Goal: Task Accomplishment & Management: Complete application form

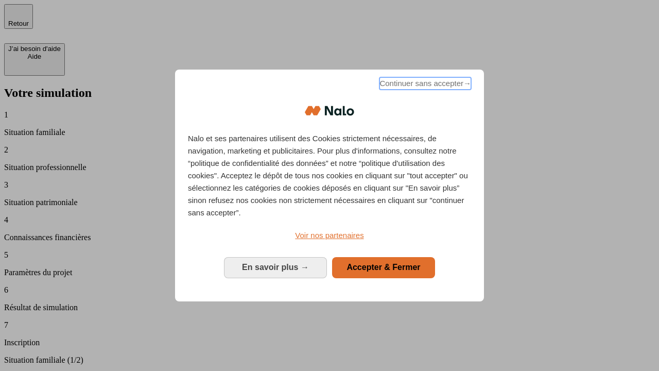
click at [424, 85] on span "Continuer sans accepter →" at bounding box center [426, 83] width 92 height 12
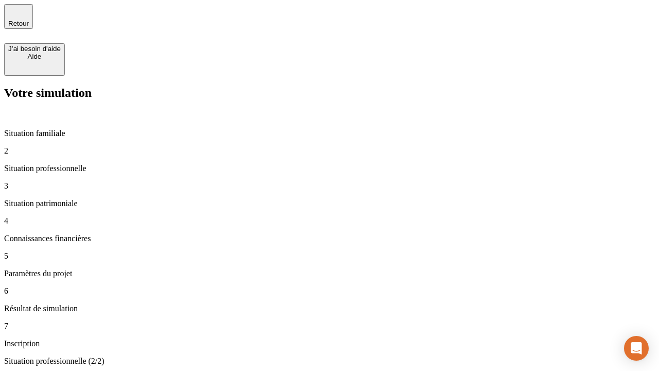
type input "30 000"
type input "1 000"
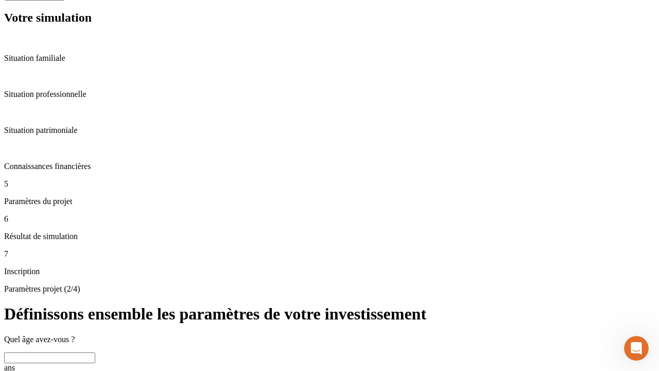
scroll to position [27, 0]
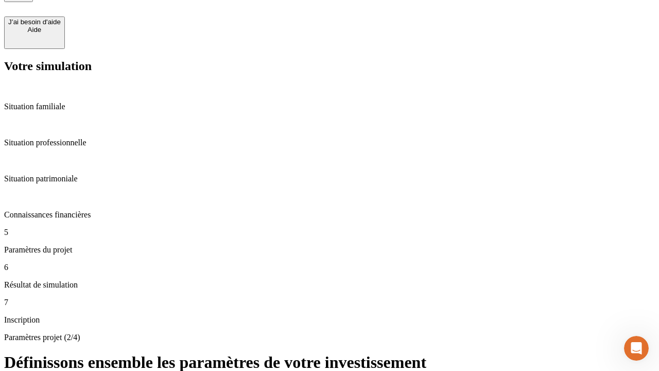
type input "65"
type input "5 000"
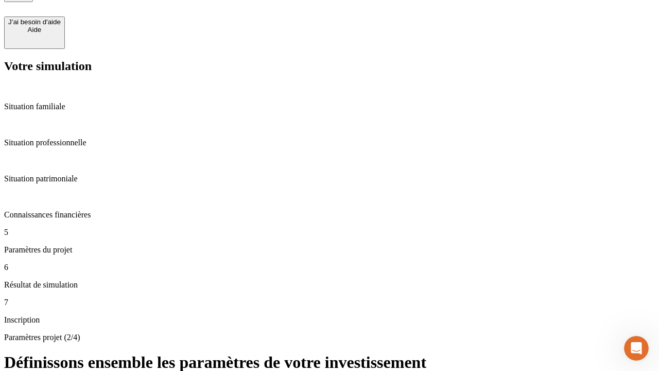
type input "640"
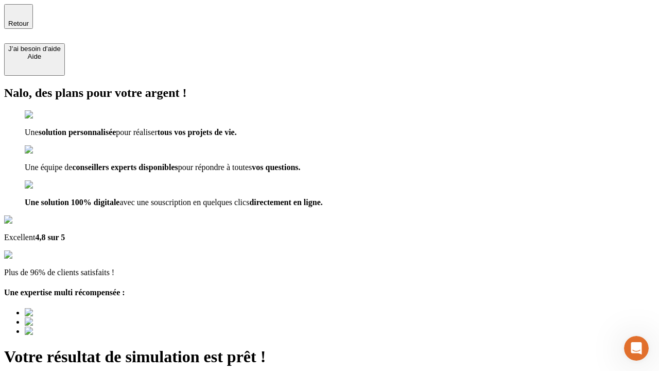
type input "[EMAIL_ADDRESS][DOMAIN_NAME]"
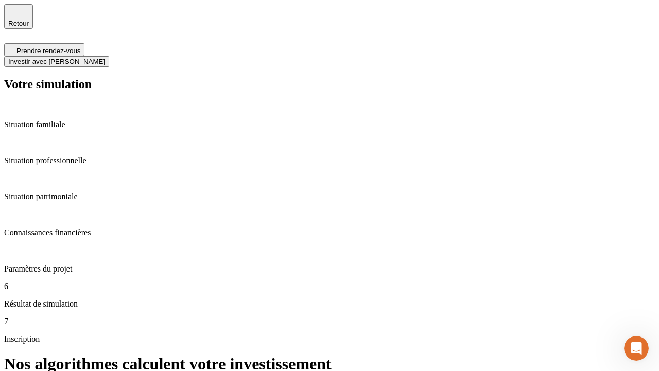
scroll to position [4, 0]
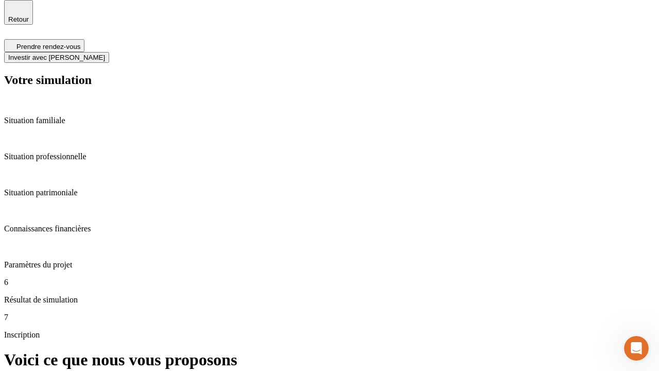
click at [105, 54] on span "Investir avec [PERSON_NAME]" at bounding box center [56, 58] width 97 height 8
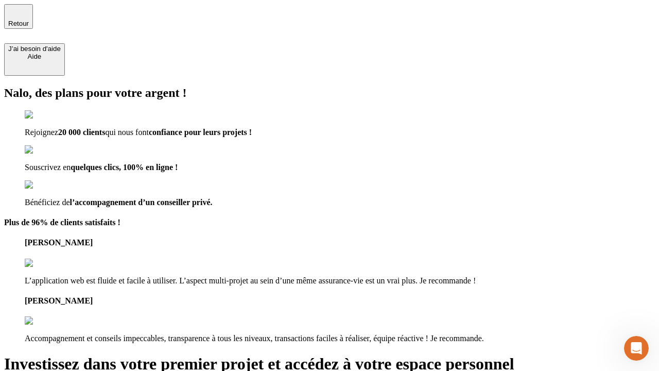
type input "[PERSON_NAME][EMAIL_ADDRESS][DOMAIN_NAME]"
